Goal: Task Accomplishment & Management: Complete application form

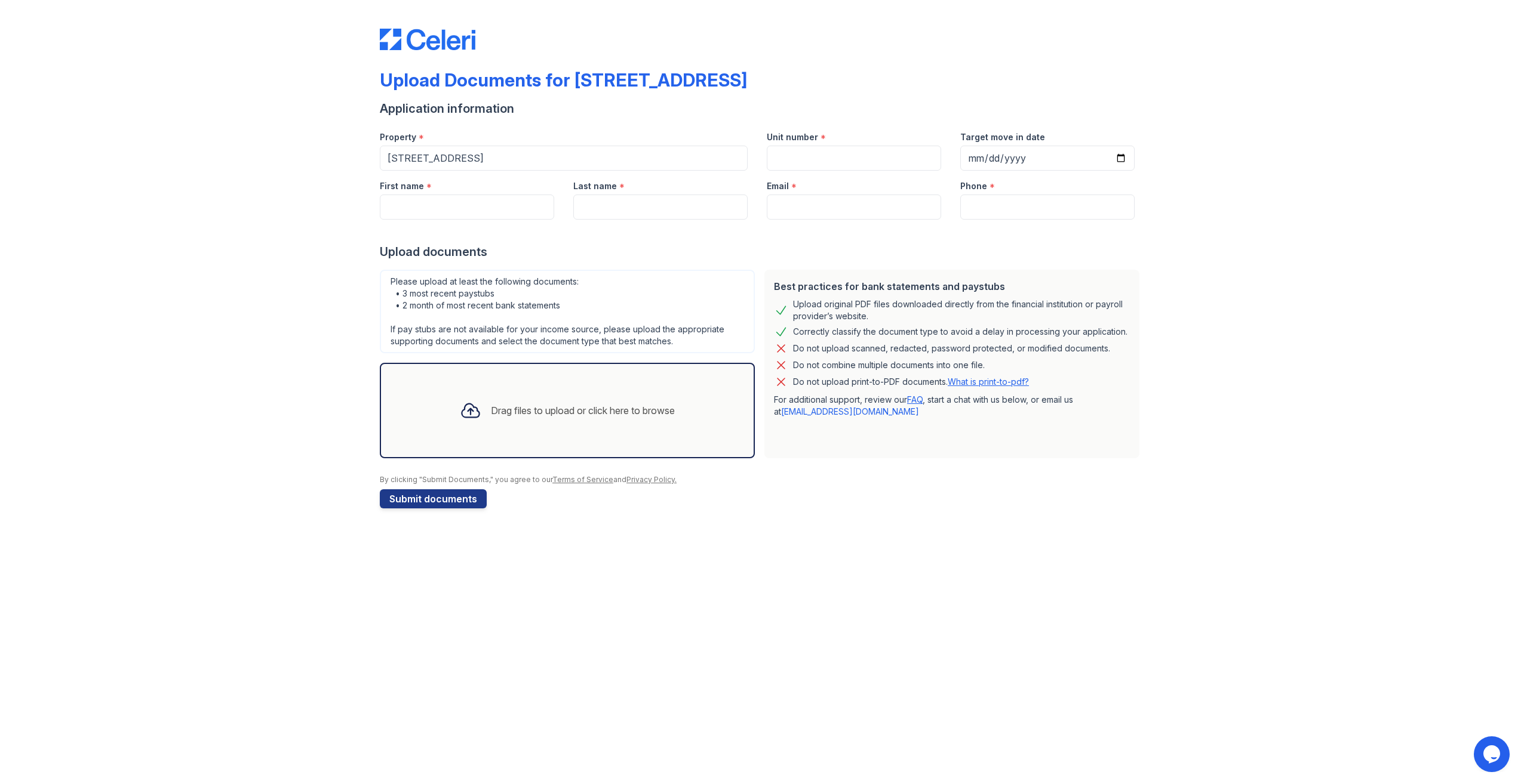
click at [467, 413] on icon at bounding box center [470, 411] width 17 height 13
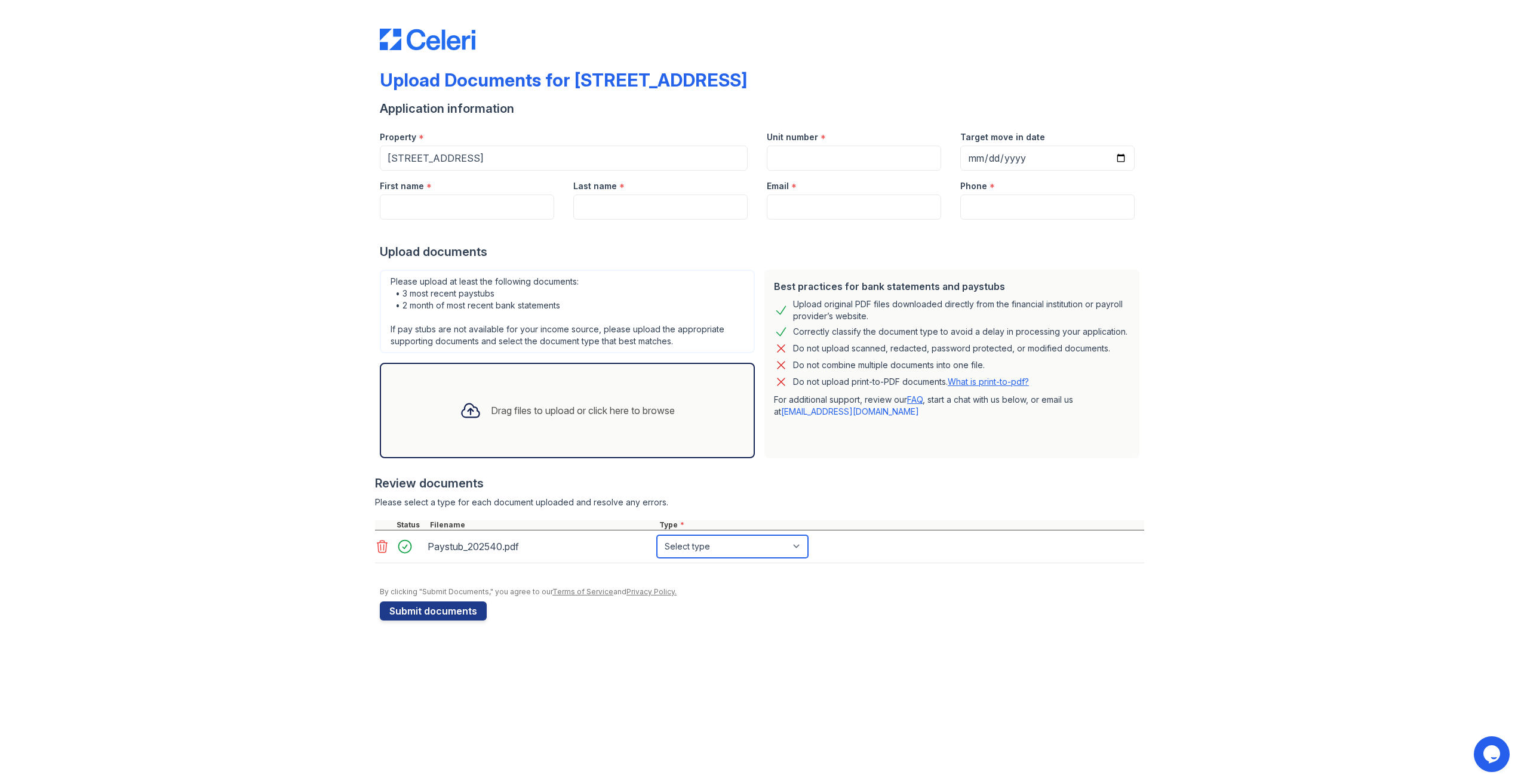
click at [733, 549] on select "Select type Paystub Bank Statement Offer Letter Tax Documents Benefit Award Let…" at bounding box center [732, 546] width 151 height 23
select select "paystub"
click at [657, 535] on select "Select type Paystub Bank Statement Offer Letter Tax Documents Benefit Award Let…" at bounding box center [732, 546] width 151 height 23
click at [553, 411] on div "Drag files to upload or click here to browse" at bounding box center [583, 411] width 184 height 14
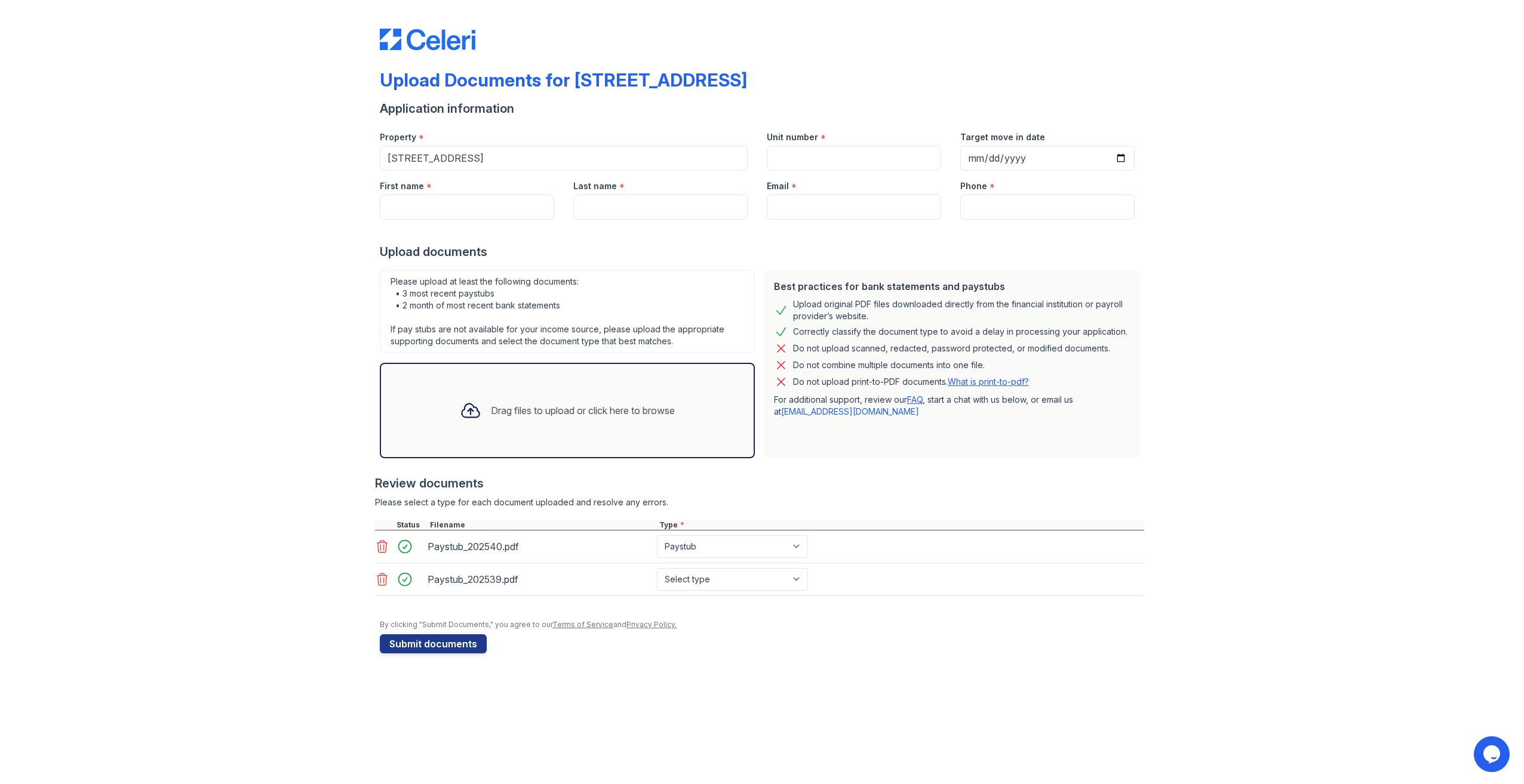
click at [626, 414] on div "Drag files to upload or click here to browse" at bounding box center [583, 411] width 184 height 14
click at [578, 411] on div "Drag files to upload or click here to browse" at bounding box center [583, 411] width 184 height 14
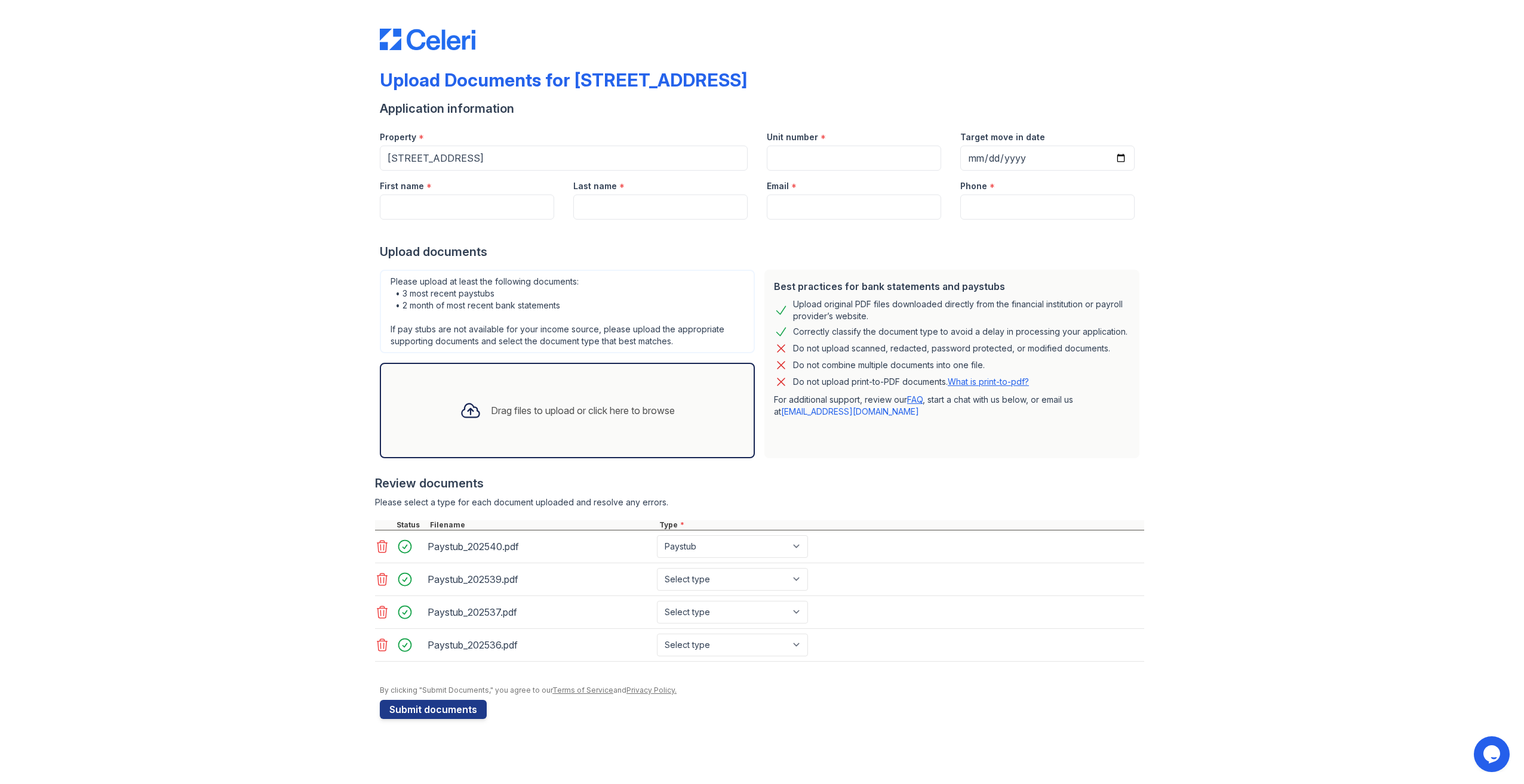
click at [501, 410] on div "Drag files to upload or click here to browse" at bounding box center [583, 411] width 184 height 14
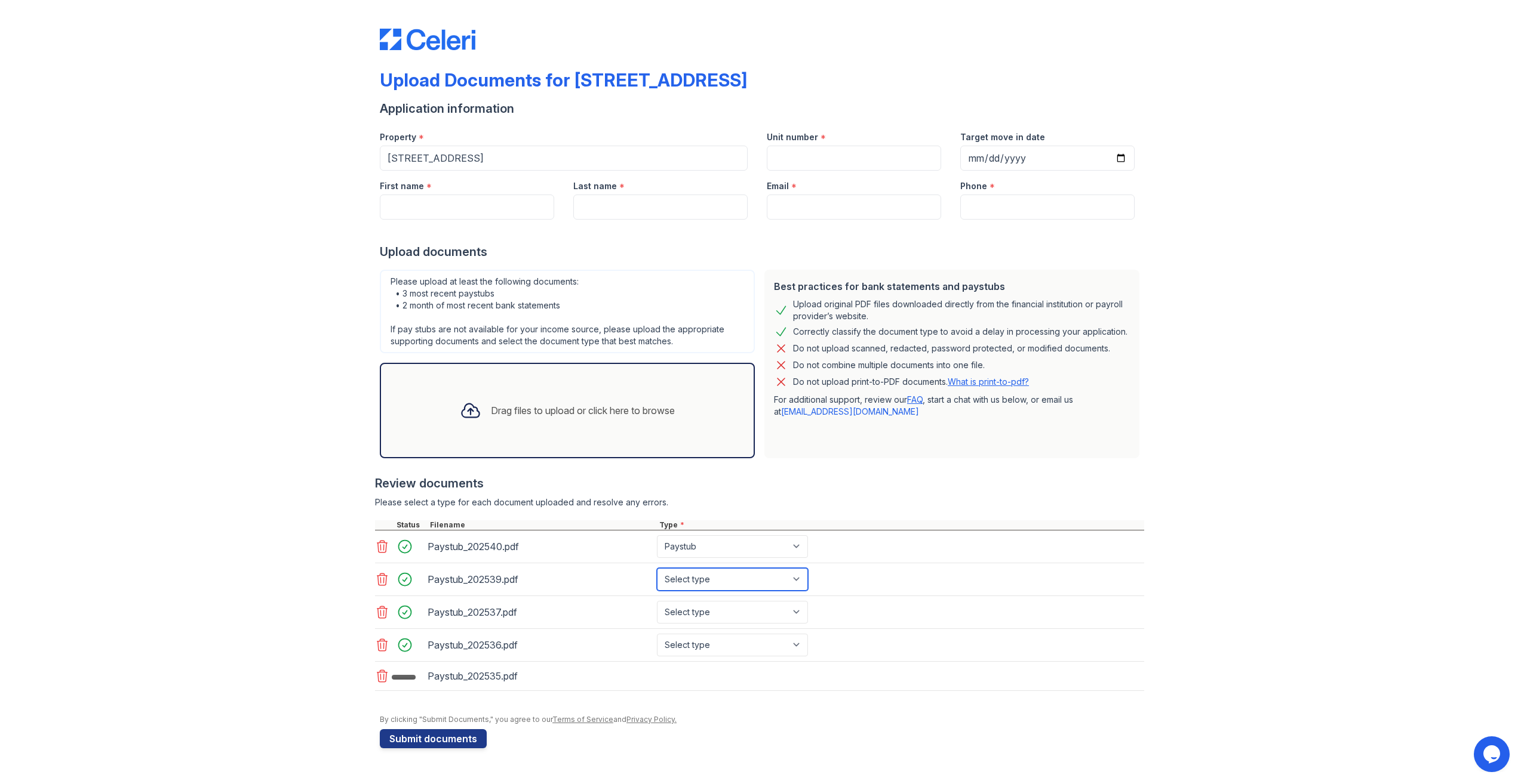
click at [777, 581] on select "Select type Paystub Bank Statement Offer Letter Tax Documents Benefit Award Let…" at bounding box center [732, 579] width 151 height 23
select select "paystub"
click at [657, 568] on select "Select type Paystub Bank Statement Offer Letter Tax Documents Benefit Award Let…" at bounding box center [732, 579] width 151 height 23
click at [755, 608] on select "Select type Paystub Bank Statement Offer Letter Tax Documents Benefit Award Let…" at bounding box center [732, 612] width 151 height 23
select select "paystub"
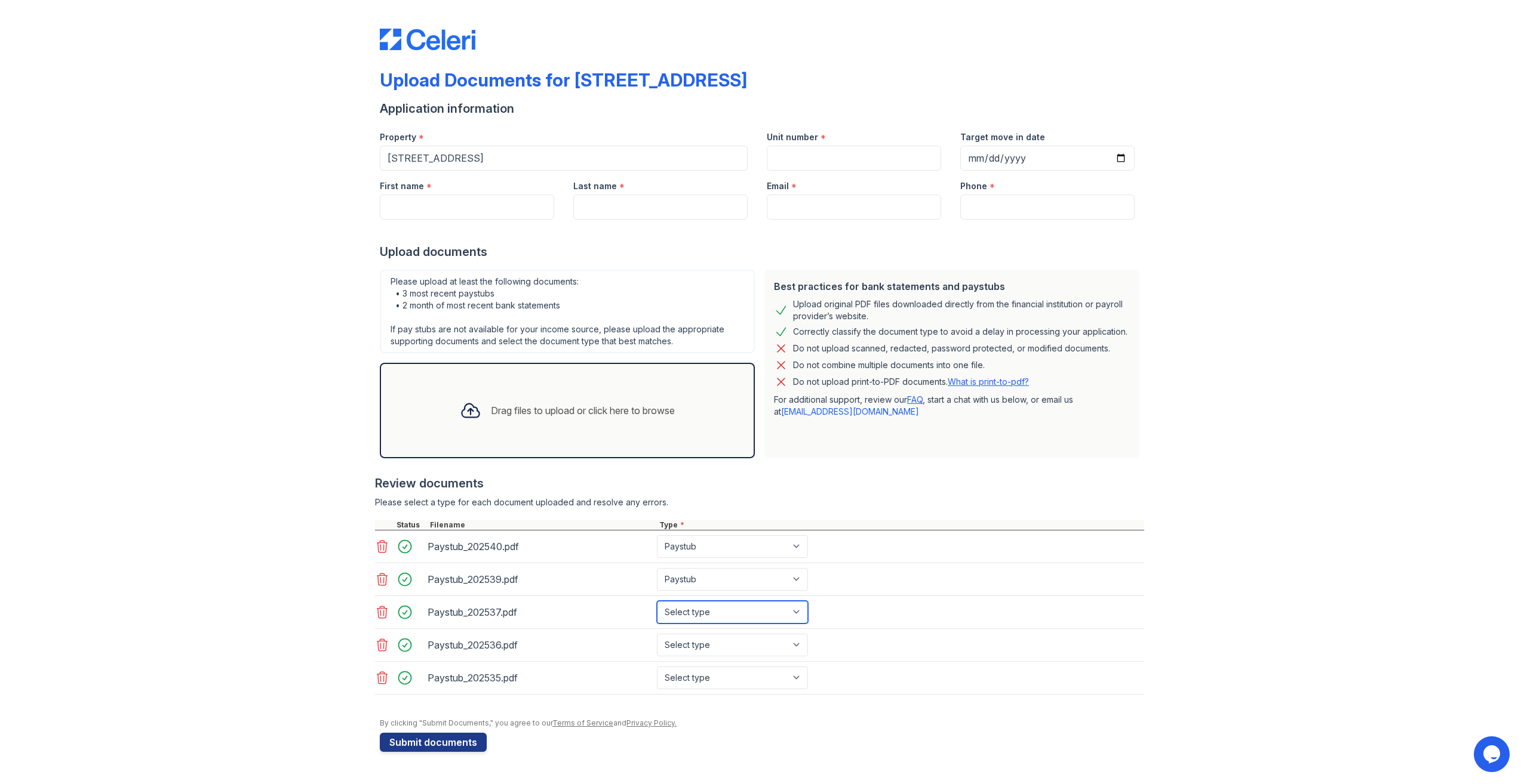
click at [657, 601] on select "Select type Paystub Bank Statement Offer Letter Tax Documents Benefit Award Let…" at bounding box center [732, 612] width 151 height 23
click at [720, 636] on select "Select type Paystub Bank Statement Offer Letter Tax Documents Benefit Award Let…" at bounding box center [732, 645] width 151 height 23
select select "paystub"
click at [657, 634] on select "Select type Paystub Bank Statement Offer Letter Tax Documents Benefit Award Let…" at bounding box center [732, 645] width 151 height 23
click at [703, 673] on select "Select type Paystub Bank Statement Offer Letter Tax Documents Benefit Award Let…" at bounding box center [732, 678] width 151 height 23
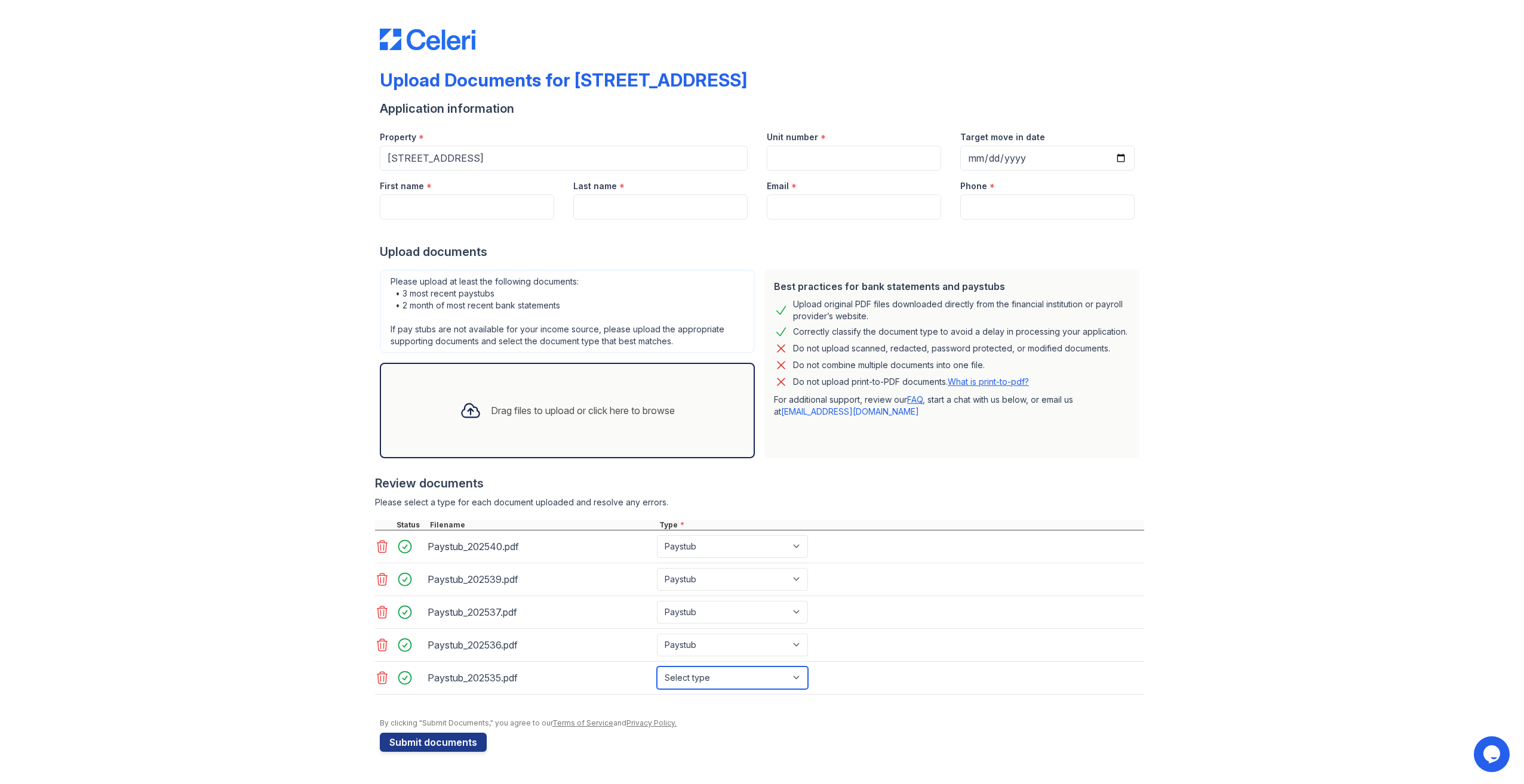
select select "paystub"
click at [657, 667] on select "Select type Paystub Bank Statement Offer Letter Tax Documents Benefit Award Let…" at bounding box center [732, 678] width 151 height 23
click at [810, 154] on input "Unit number" at bounding box center [854, 158] width 174 height 25
type input "GS"
click at [1121, 156] on input "Target move in date" at bounding box center [1047, 158] width 174 height 25
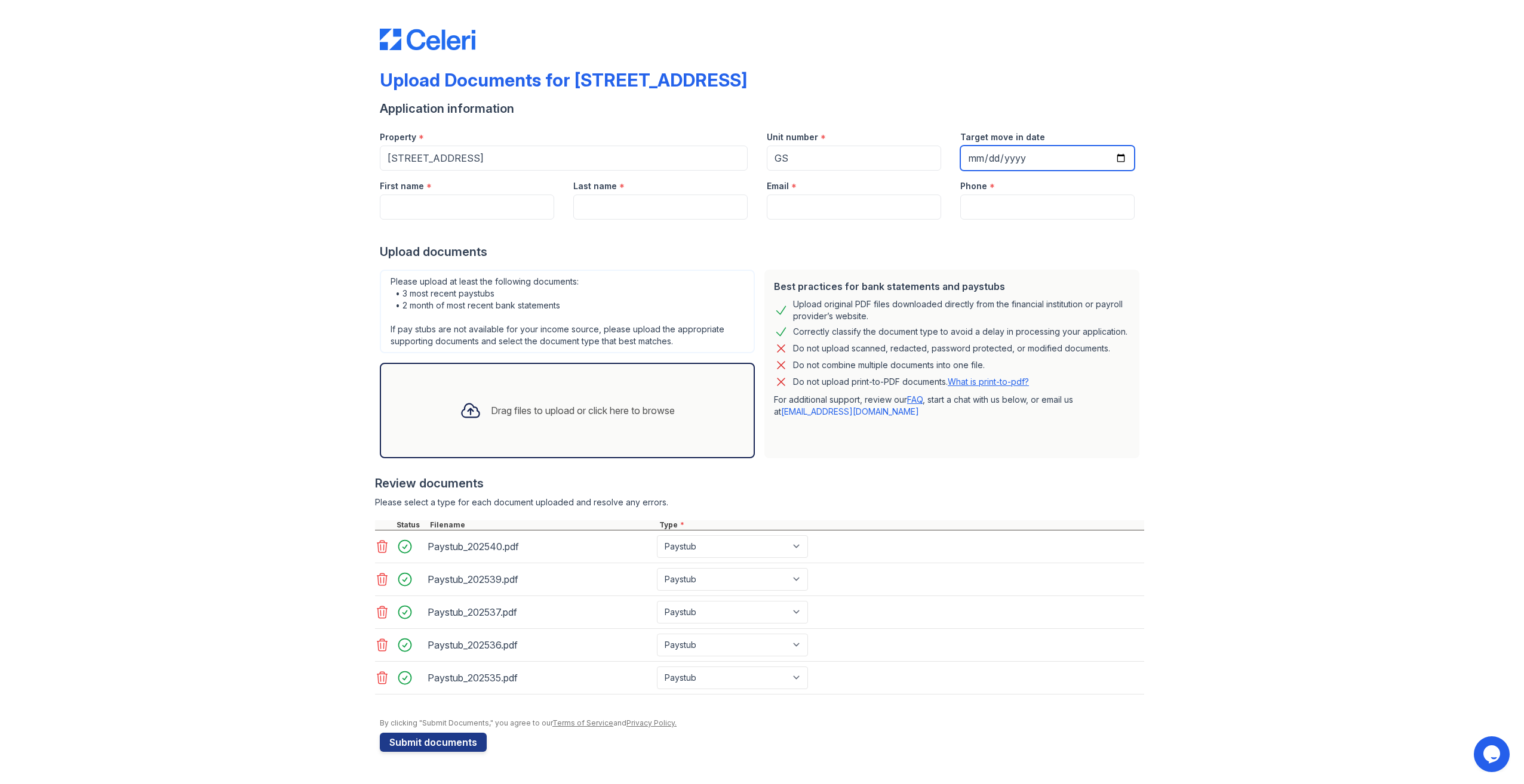
type input "2025-10-25"
click at [452, 207] on input "First name" at bounding box center [467, 207] width 174 height 25
type input "PETER"
type input "SERAFIN"
type input "peterserafin81@gmail.com"
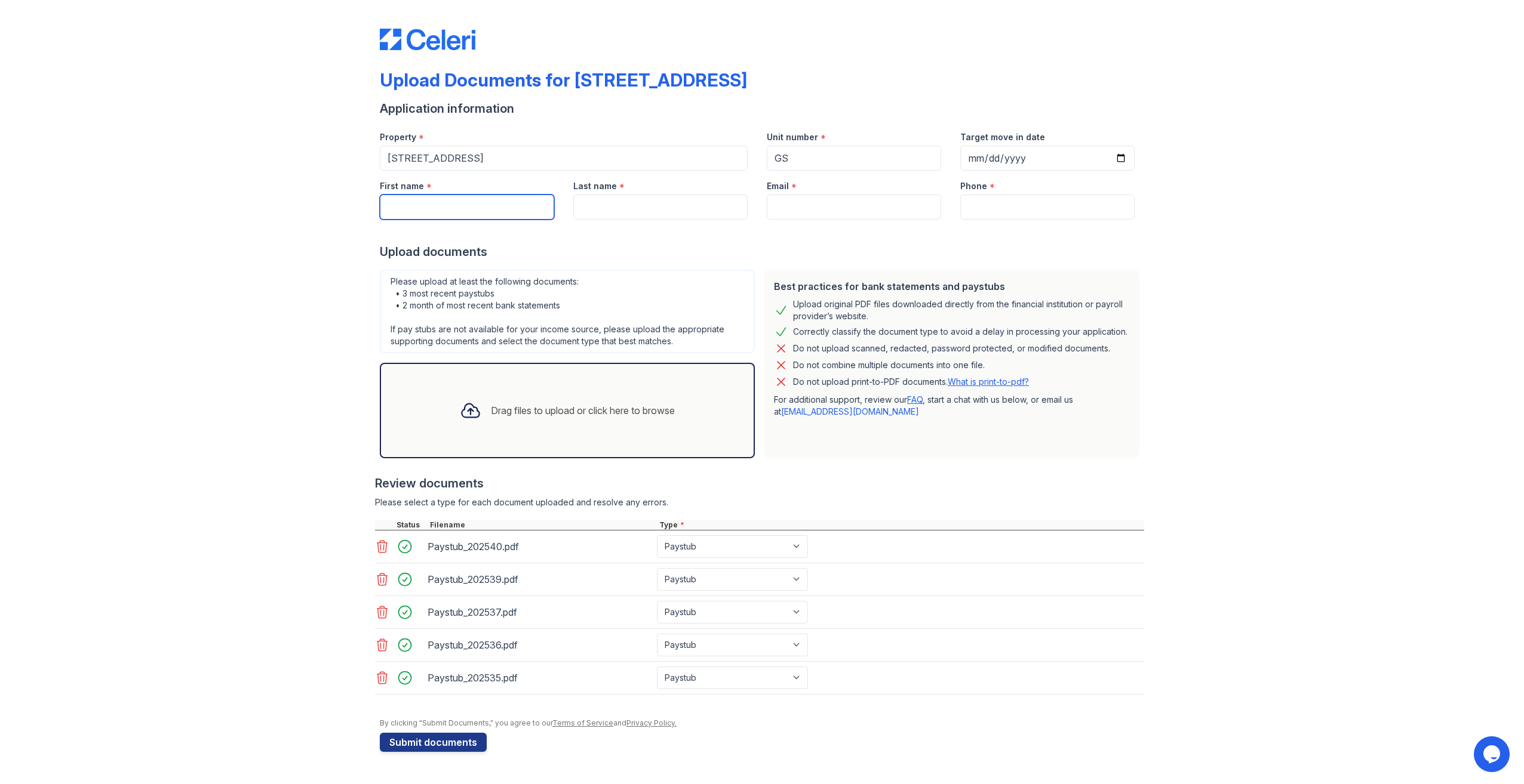
type input "9292589902"
click at [436, 747] on button "Submit documents" at bounding box center [434, 742] width 107 height 19
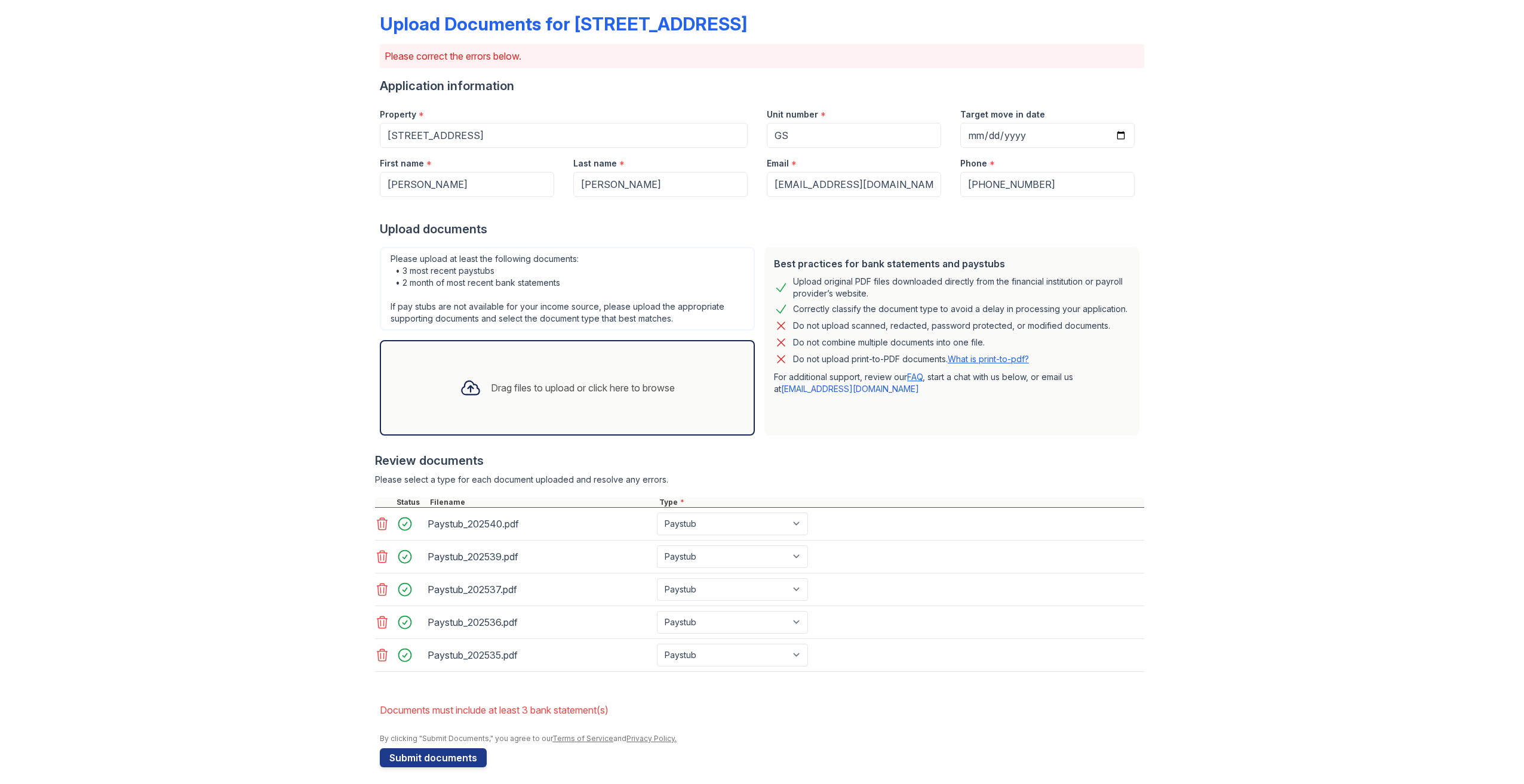
scroll to position [63, 0]
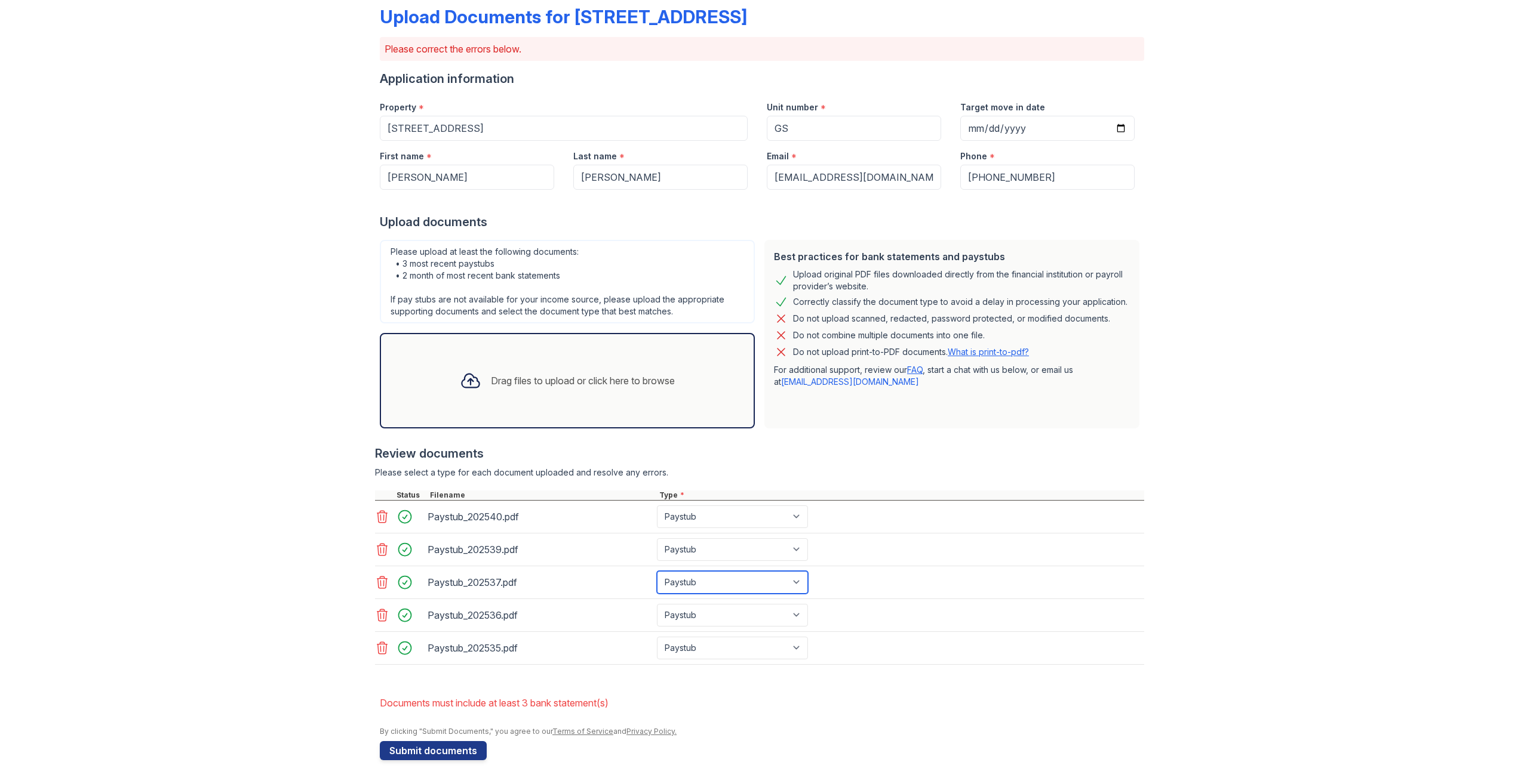
click at [796, 578] on select "Paystub Bank Statement Offer Letter Tax Documents Benefit Award Letter Investme…" at bounding box center [732, 582] width 151 height 23
click at [657, 571] on select "Paystub Bank Statement Offer Letter Tax Documents Benefit Award Letter Investme…" at bounding box center [732, 582] width 151 height 23
click at [792, 581] on select "Paystub Bank Statement Offer Letter Tax Documents Benefit Award Letter Investme…" at bounding box center [732, 582] width 151 height 23
select select "paystub"
click at [657, 571] on select "Paystub Bank Statement Offer Letter Tax Documents Benefit Award Letter Investme…" at bounding box center [732, 582] width 151 height 23
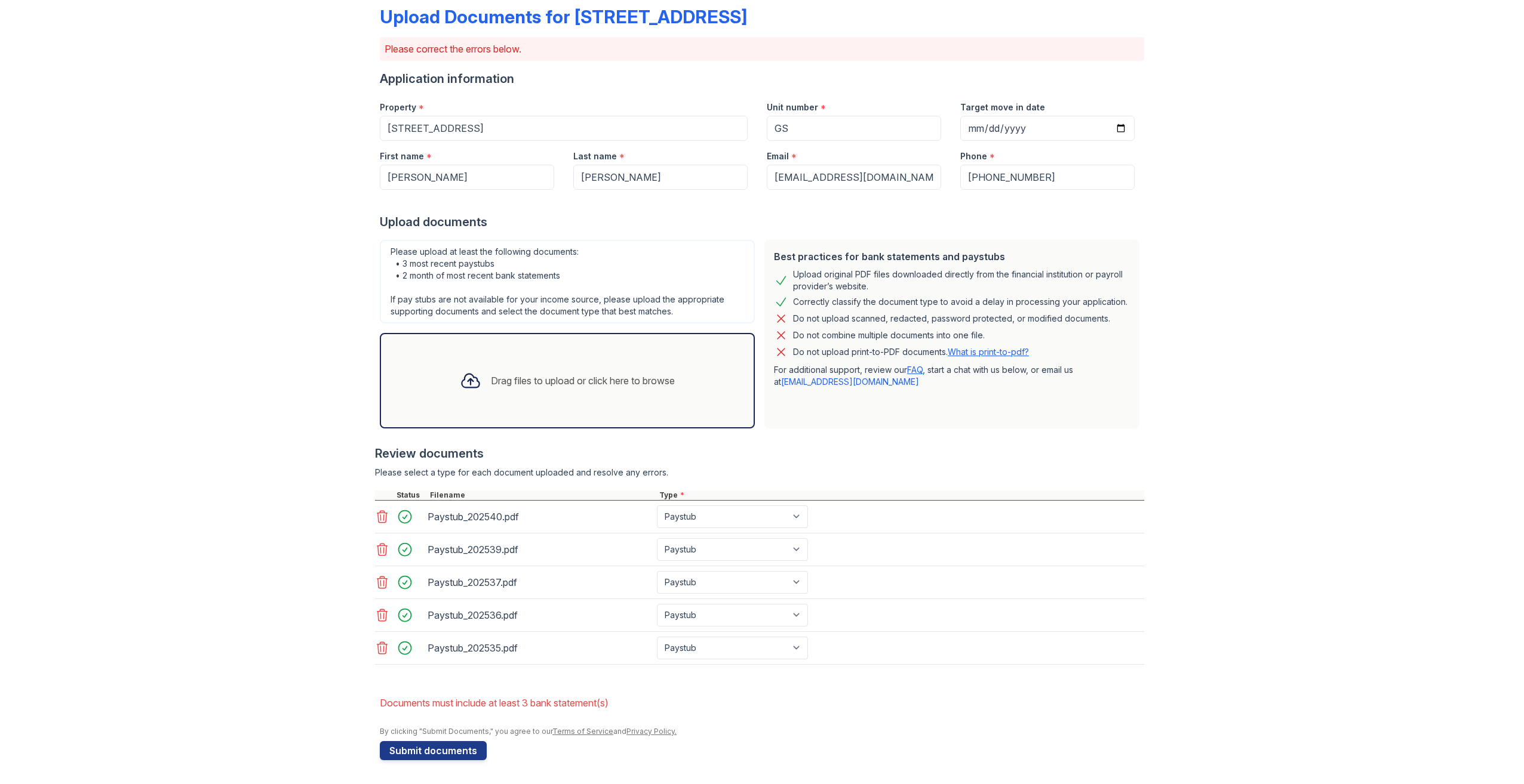
click at [512, 383] on div "Drag files to upload or click here to browse" at bounding box center [583, 381] width 184 height 14
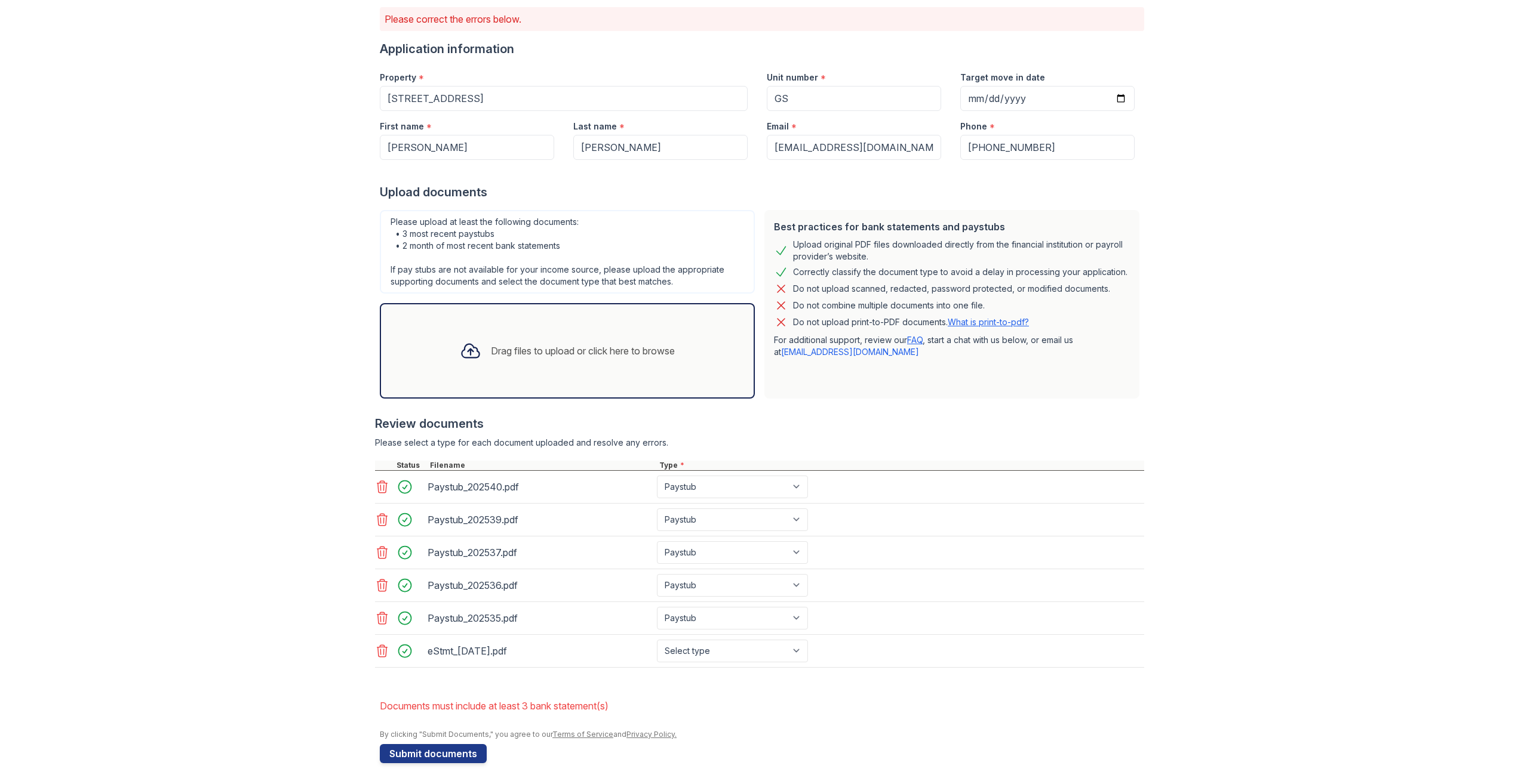
scroll to position [96, 0]
click at [583, 350] on div "Drag files to upload or click here to browse" at bounding box center [583, 347] width 184 height 14
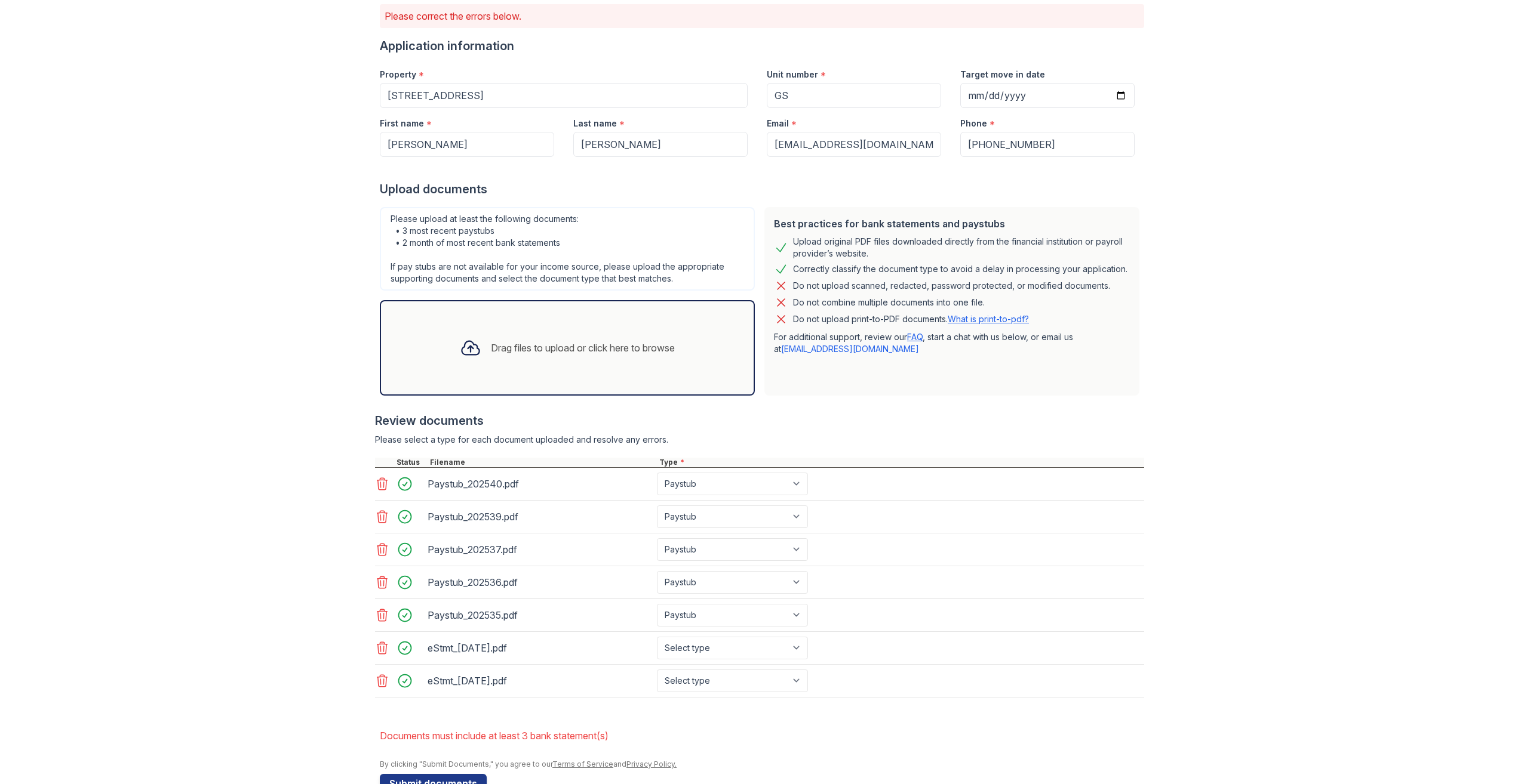
click at [531, 346] on div "Drag files to upload or click here to browse" at bounding box center [583, 347] width 184 height 14
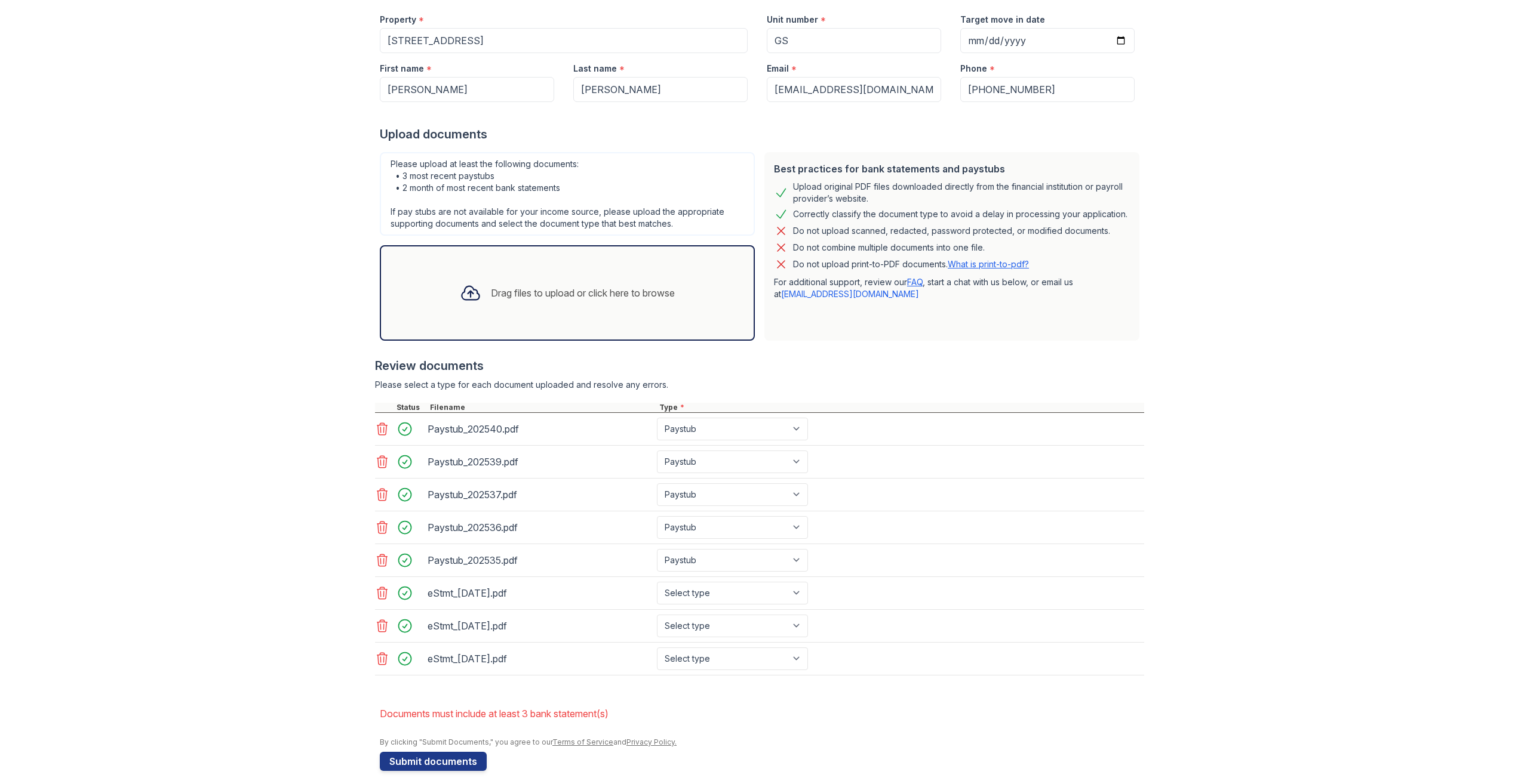
scroll to position [156, 0]
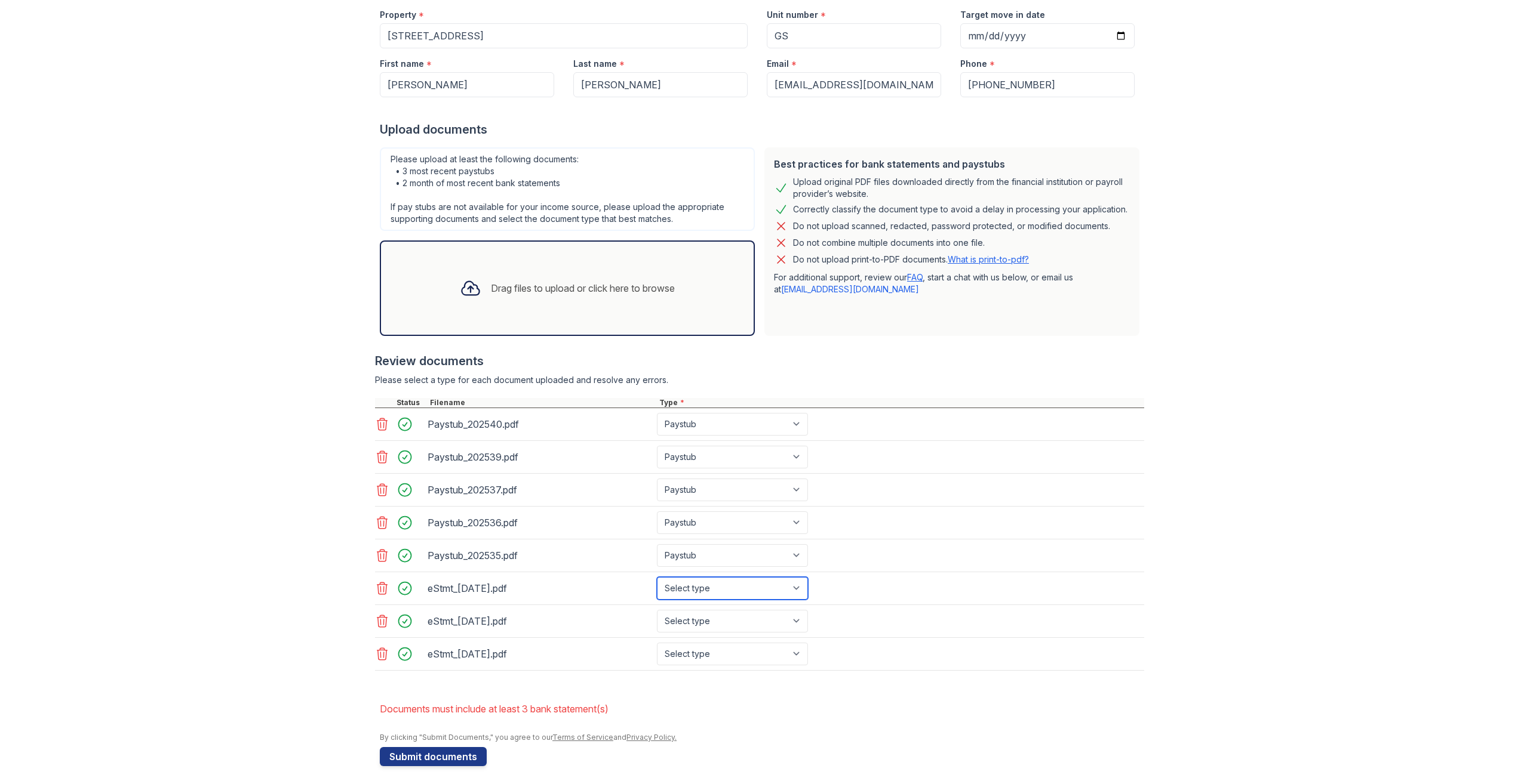
click at [691, 592] on select "Select type Paystub Bank Statement Offer Letter Tax Documents Benefit Award Let…" at bounding box center [732, 588] width 151 height 23
select select "bank_statement"
click at [657, 577] on select "Select type Paystub Bank Statement Offer Letter Tax Documents Benefit Award Let…" at bounding box center [732, 588] width 151 height 23
click at [701, 614] on select "Select type Paystub Bank Statement Offer Letter Tax Documents Benefit Award Let…" at bounding box center [732, 621] width 151 height 23
select select "bank_statement"
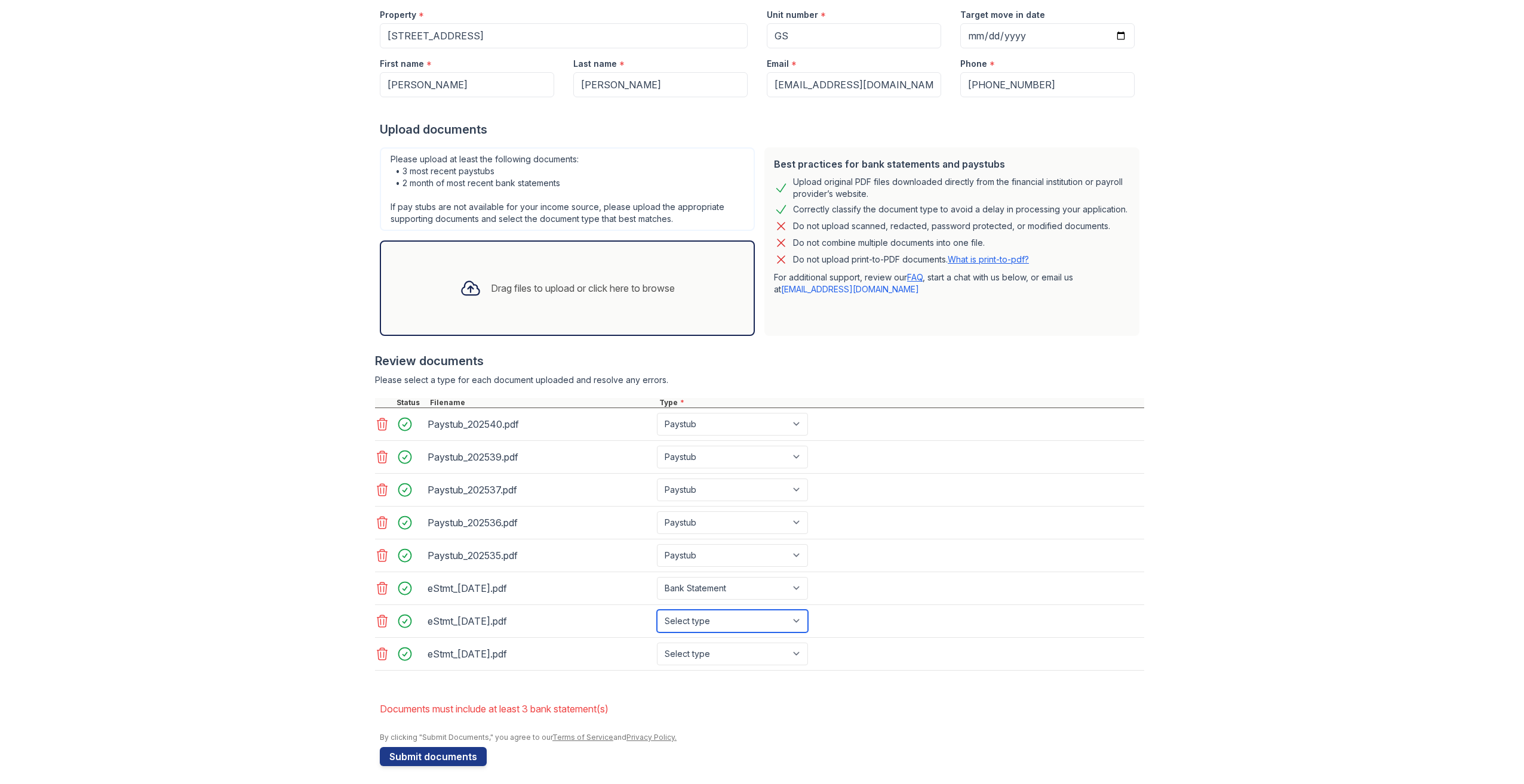
click at [657, 610] on select "Select type Paystub Bank Statement Offer Letter Tax Documents Benefit Award Let…" at bounding box center [732, 621] width 151 height 23
click at [695, 658] on select "Select type Paystub Bank Statement Offer Letter Tax Documents Benefit Award Let…" at bounding box center [732, 654] width 151 height 23
select select "bank_statement"
click at [657, 643] on select "Select type Paystub Bank Statement Offer Letter Tax Documents Benefit Award Let…" at bounding box center [732, 654] width 151 height 23
click at [825, 709] on li "Documents must include at least 3 bank statement(s)" at bounding box center [762, 709] width 764 height 24
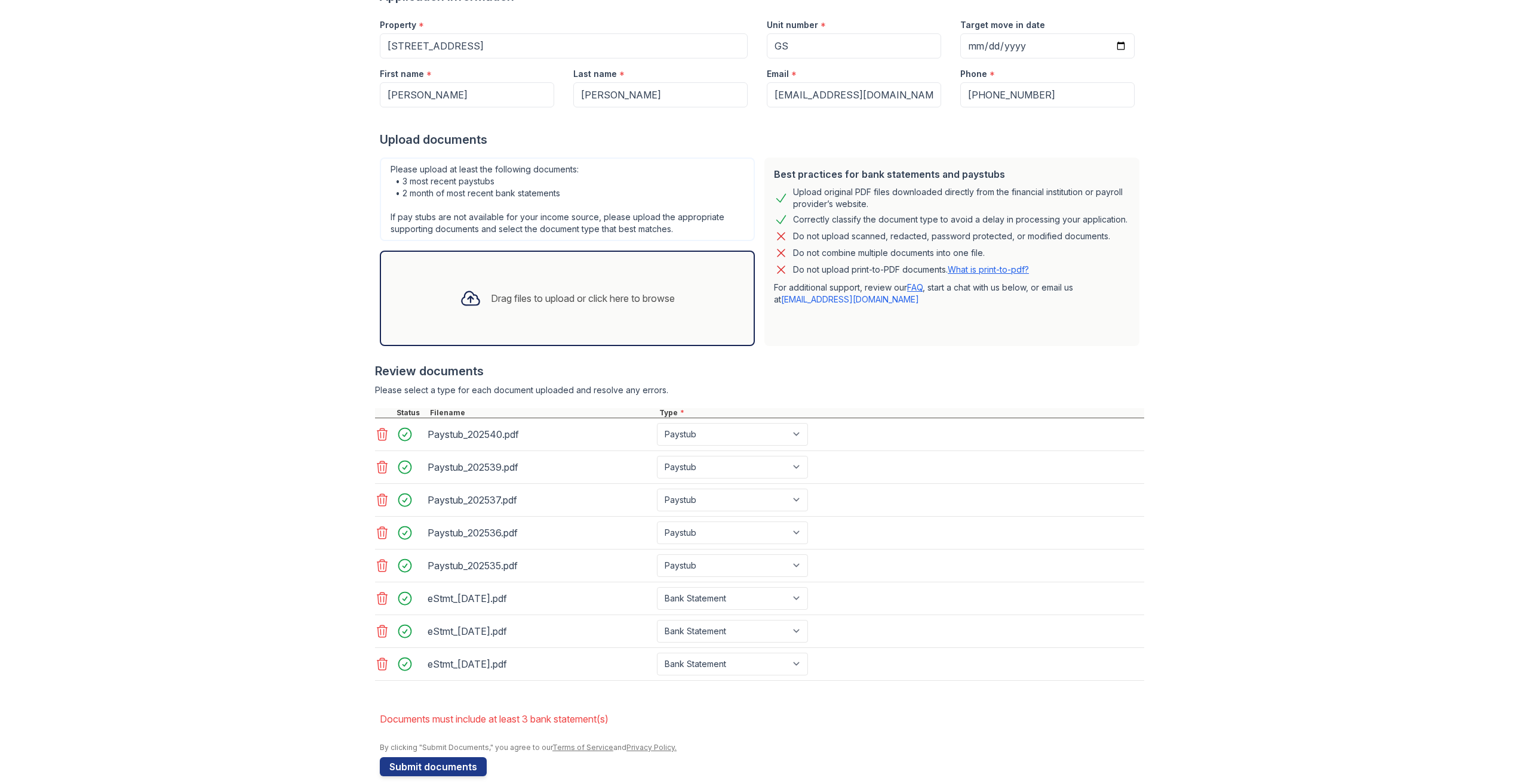
scroll to position [162, 0]
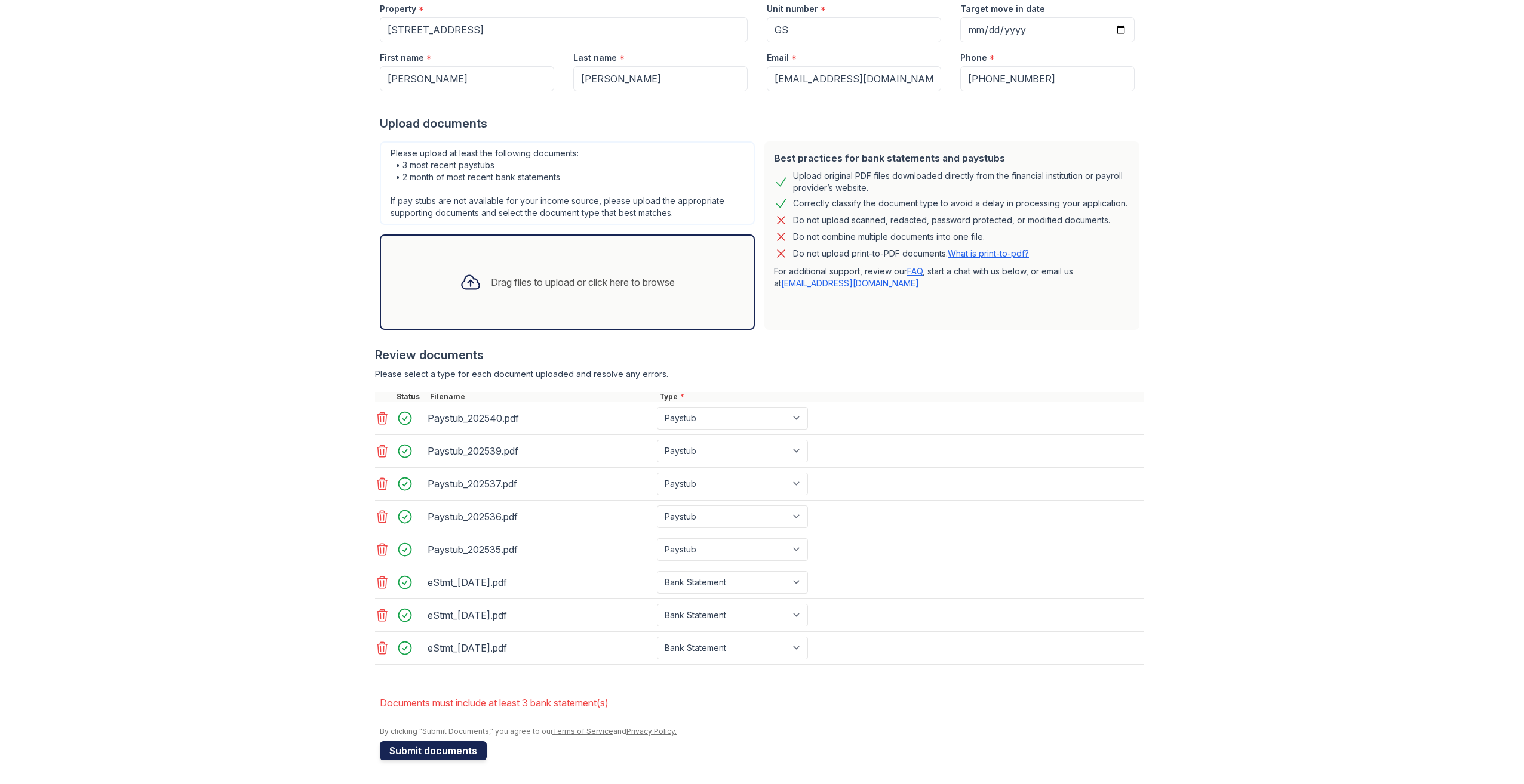
click at [456, 749] on button "Submit documents" at bounding box center [434, 751] width 107 height 19
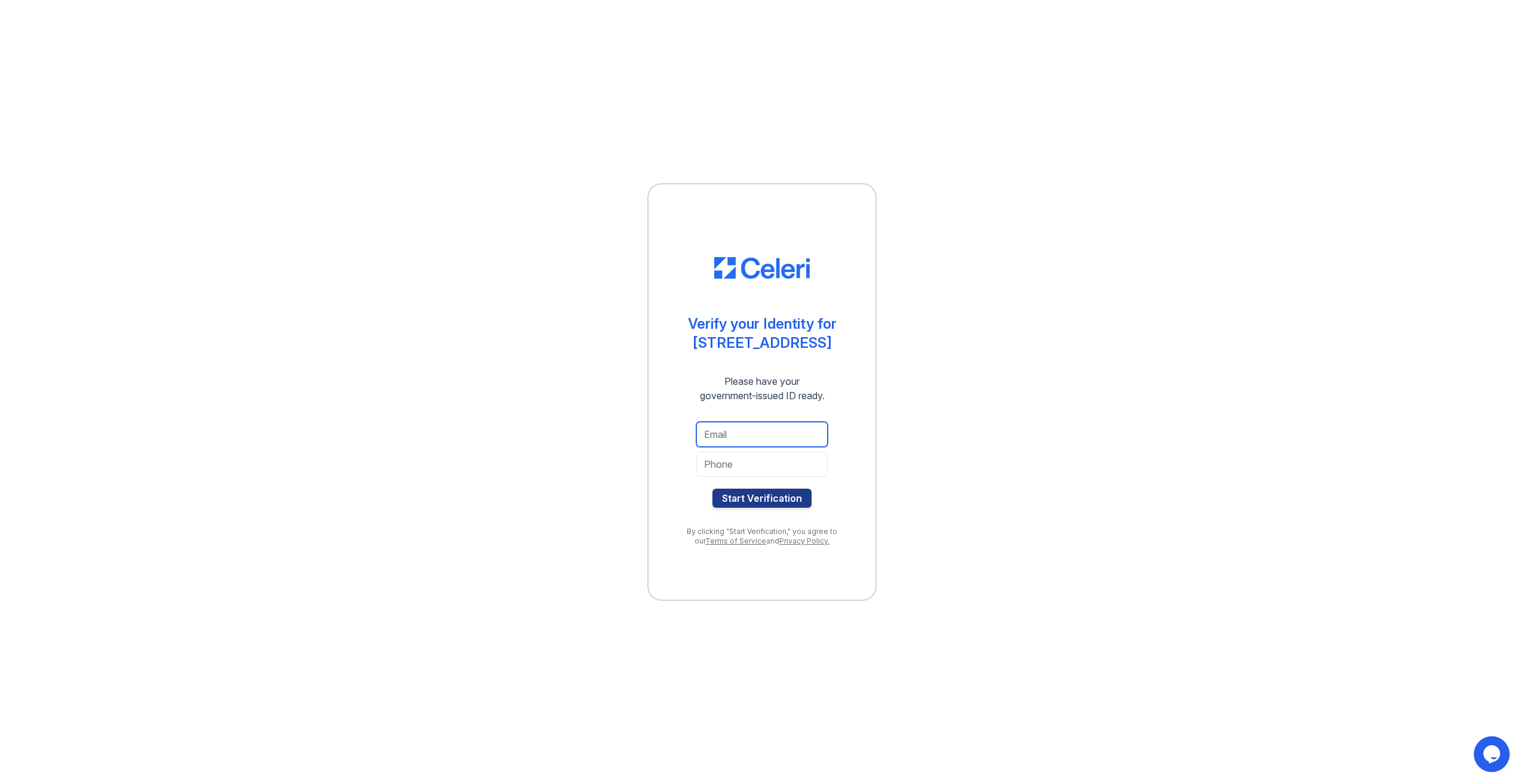
click at [745, 437] on input "email" at bounding box center [762, 434] width 132 height 25
type input "peterserafin81@gmail.com"
type input "+19292589902"
click at [762, 498] on button "Start Verification" at bounding box center [762, 498] width 99 height 19
